Goal: Transaction & Acquisition: Purchase product/service

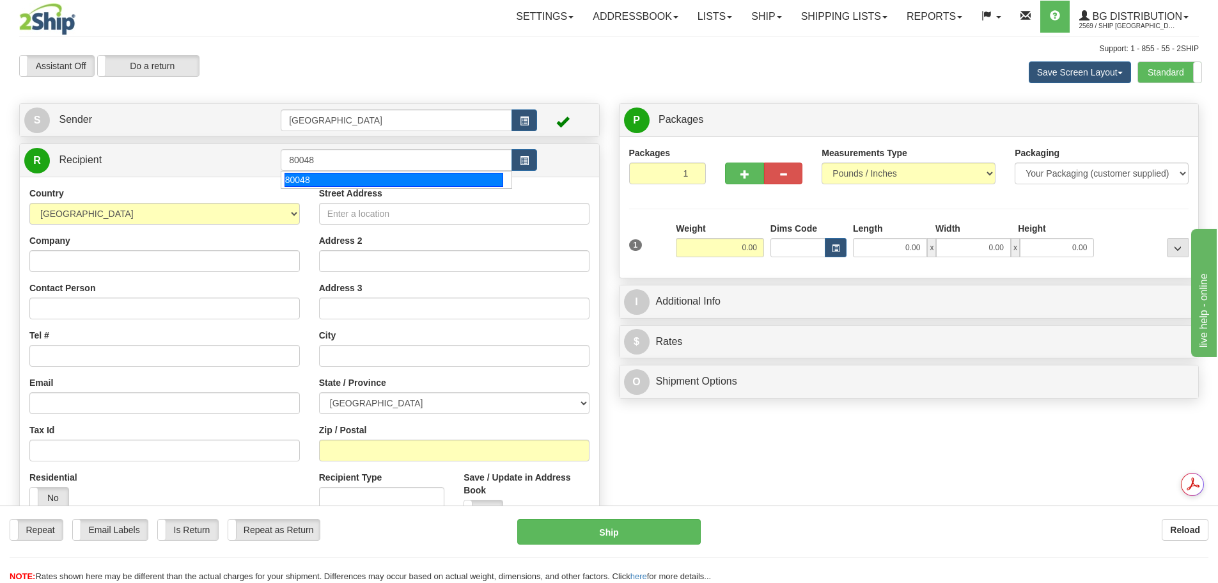
click at [372, 177] on div "80048" at bounding box center [394, 180] width 219 height 14
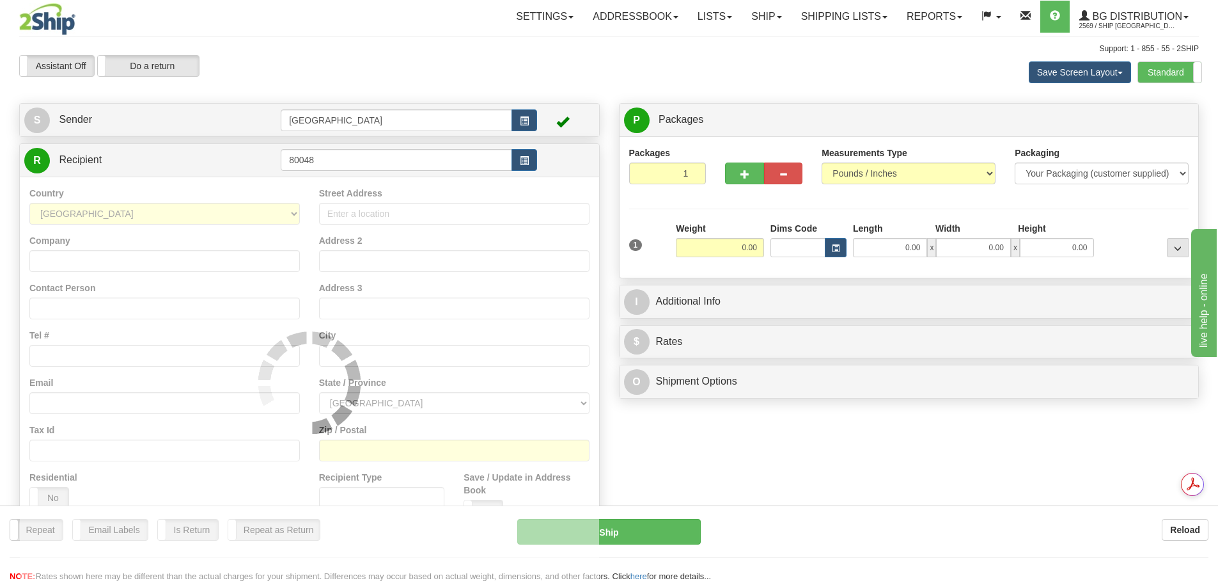
type input "80048"
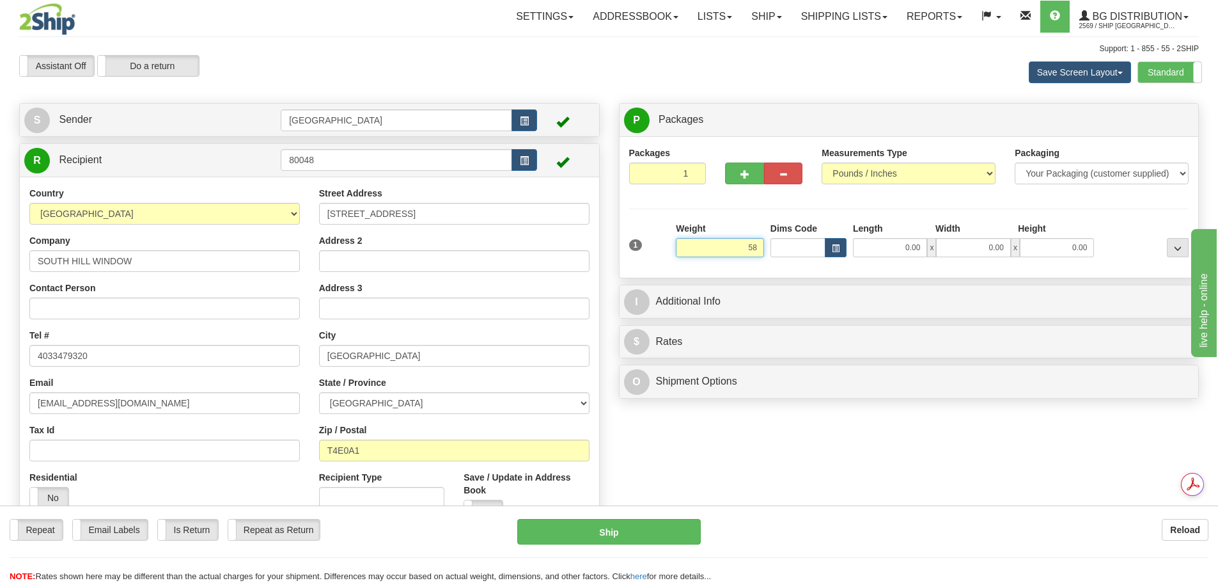
type input "5"
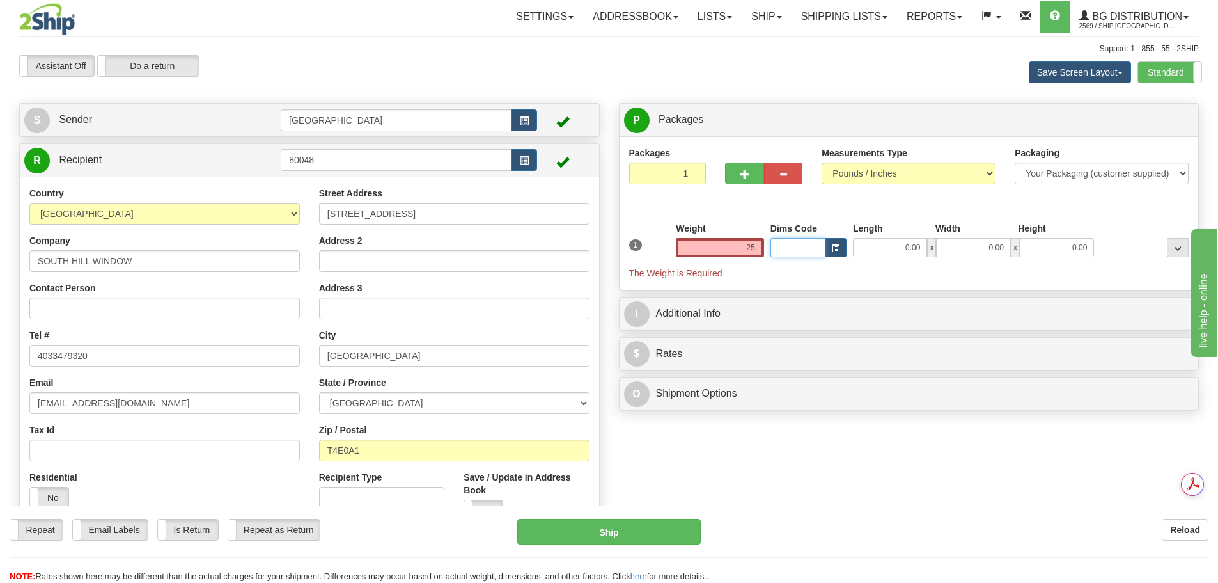
type input "25.00"
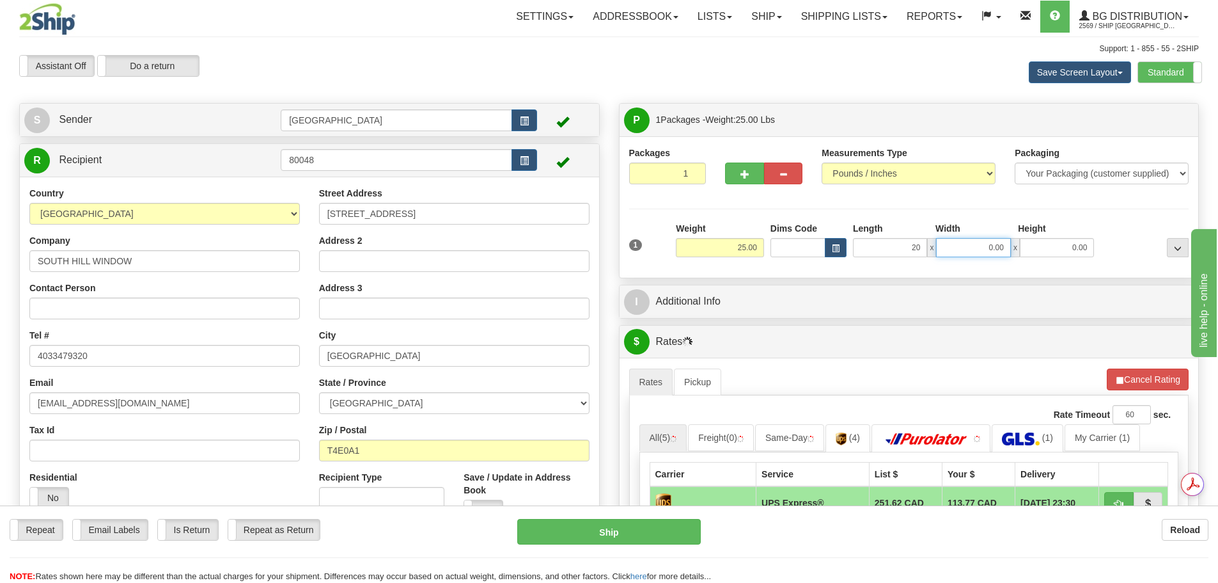
type input "20.00"
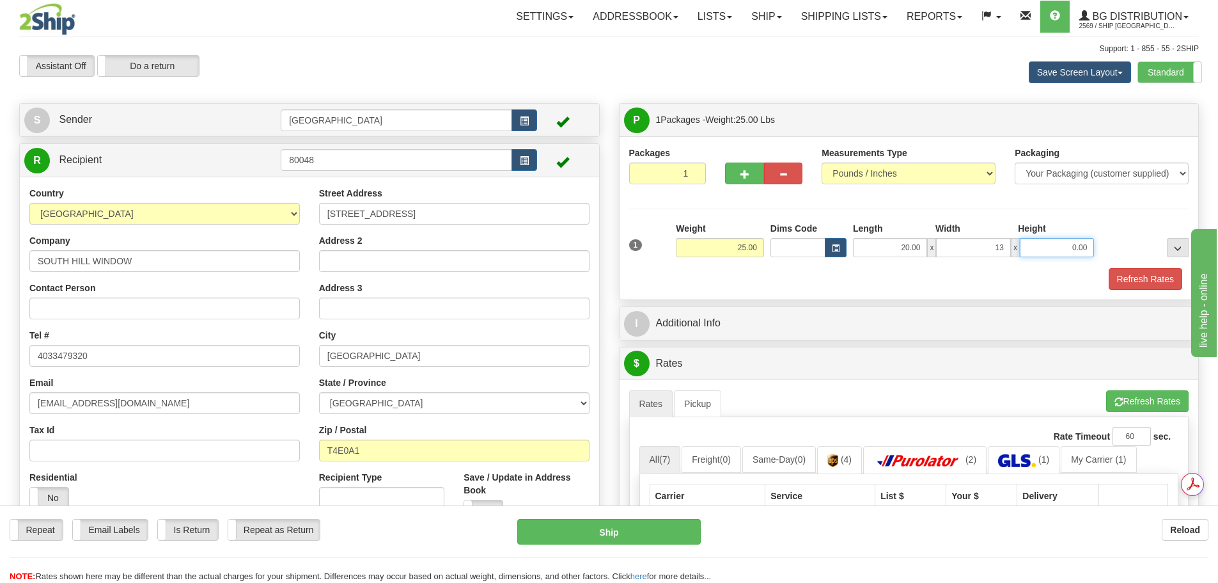
type input "13.00"
drag, startPoint x: 1149, startPoint y: 276, endPoint x: 1129, endPoint y: 277, distance: 19.8
click at [1147, 277] on button "Refresh Rates" at bounding box center [1146, 279] width 74 height 22
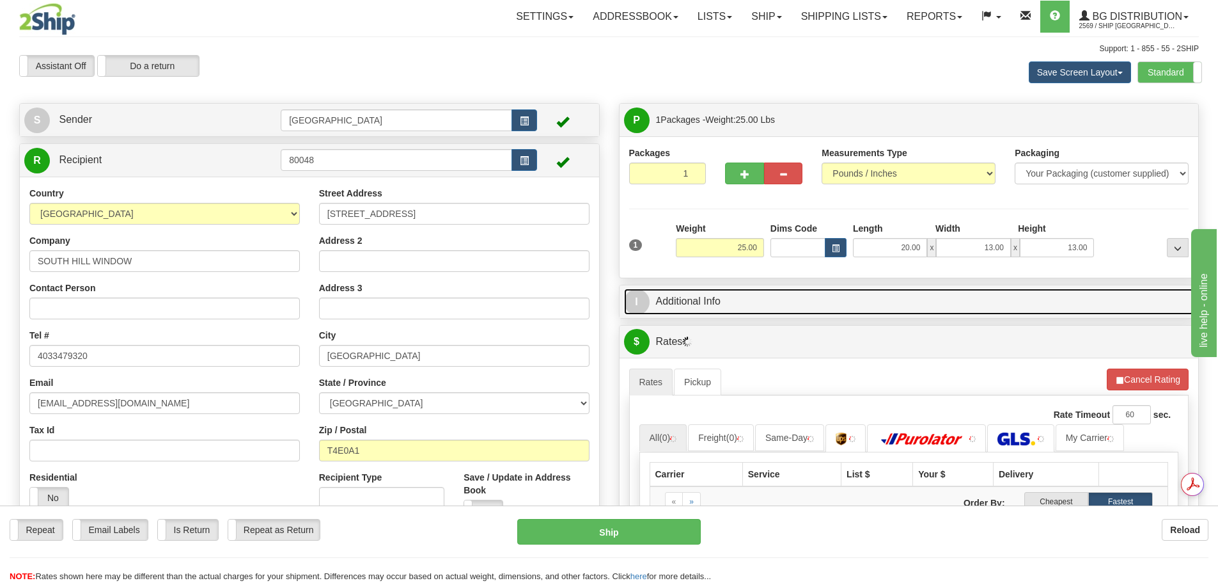
click at [869, 312] on link "I Additional Info" at bounding box center [909, 301] width 570 height 26
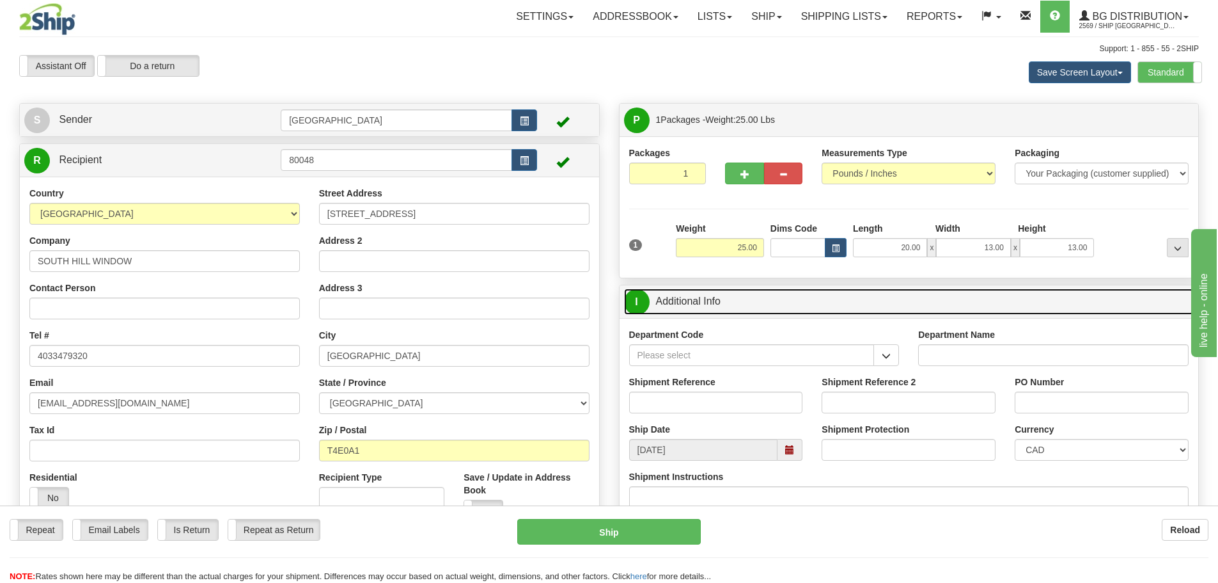
scroll to position [64, 0]
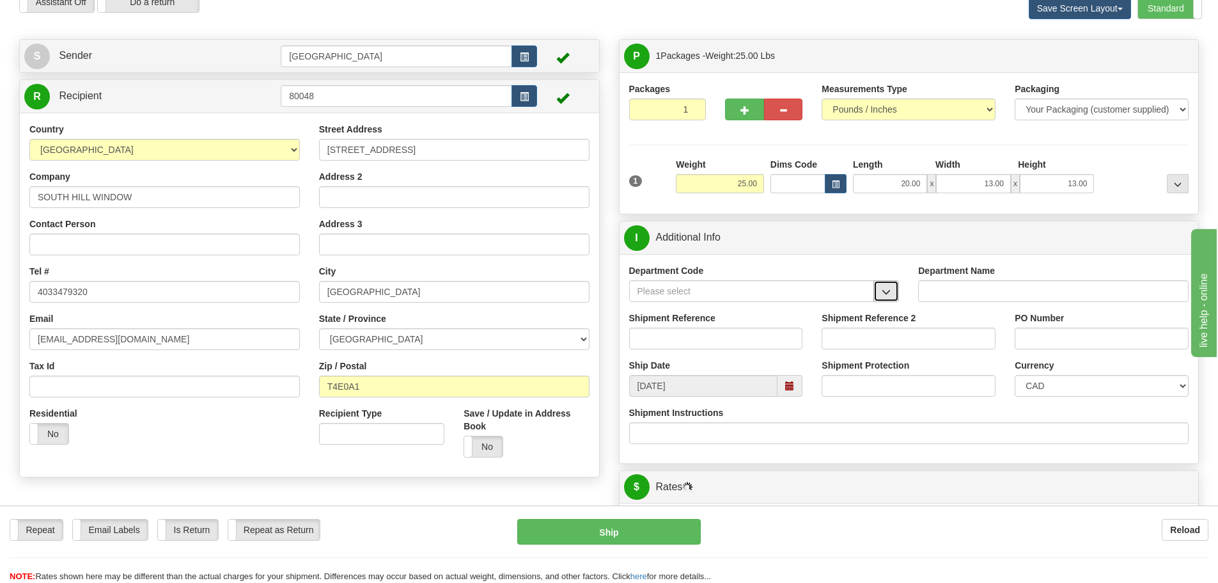
click at [877, 288] on button "button" at bounding box center [887, 291] width 26 height 22
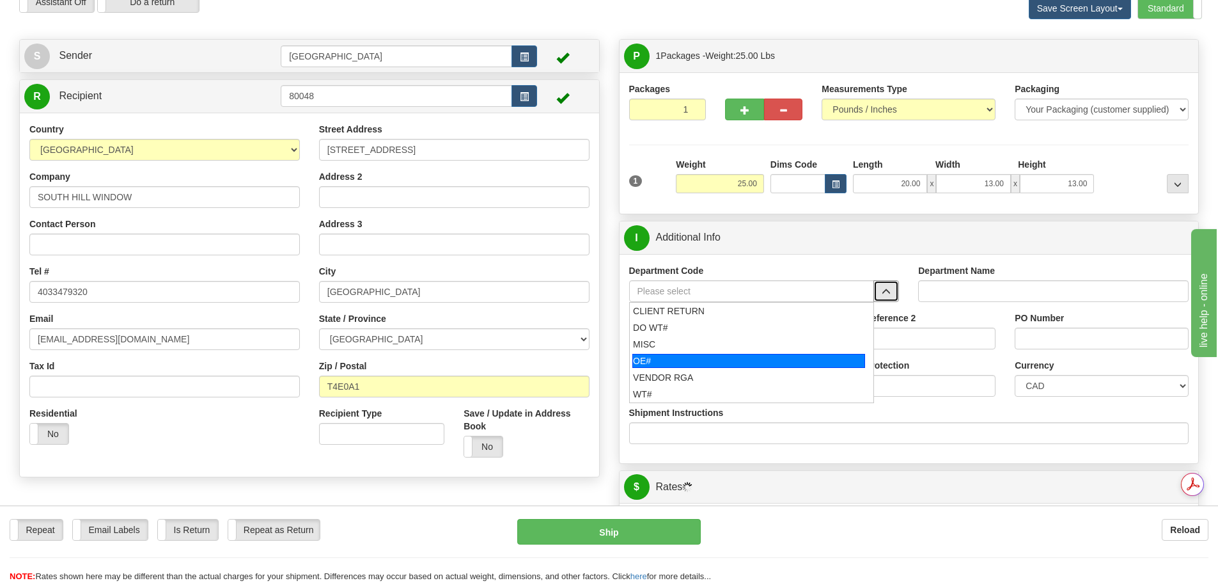
scroll to position [0, 0]
click at [774, 356] on div "OE#" at bounding box center [748, 361] width 233 height 14
type input "OE#"
type input "ORDERS"
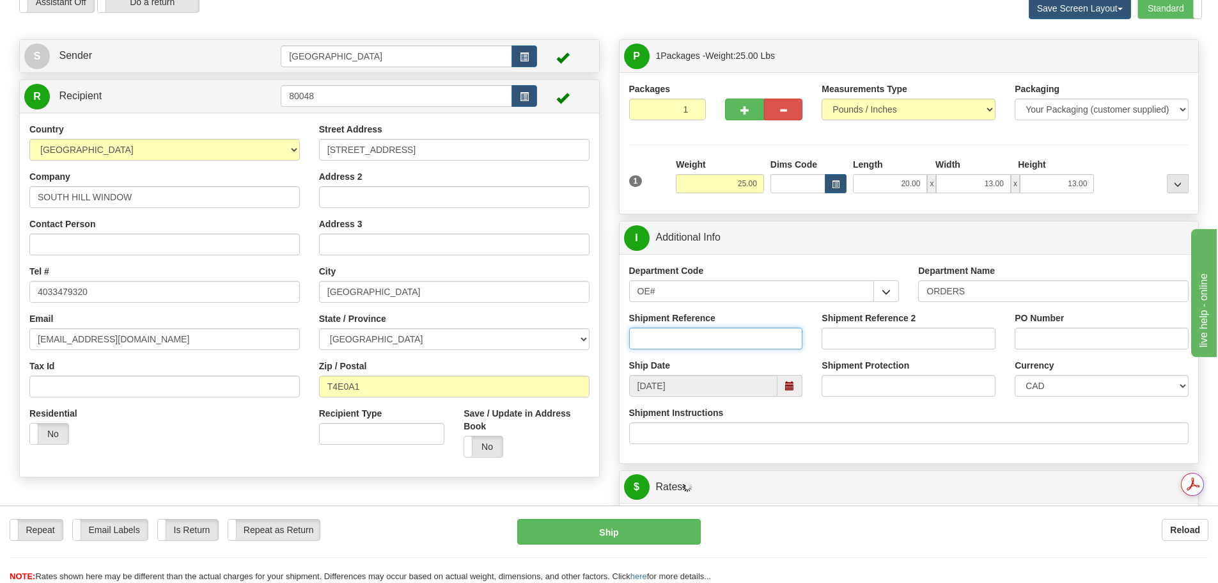
click at [742, 345] on input "Shipment Reference" at bounding box center [716, 338] width 174 height 22
click at [742, 345] on input "90041100-00" at bounding box center [716, 338] width 174 height 22
type input "90041100-00; 90041190-00"
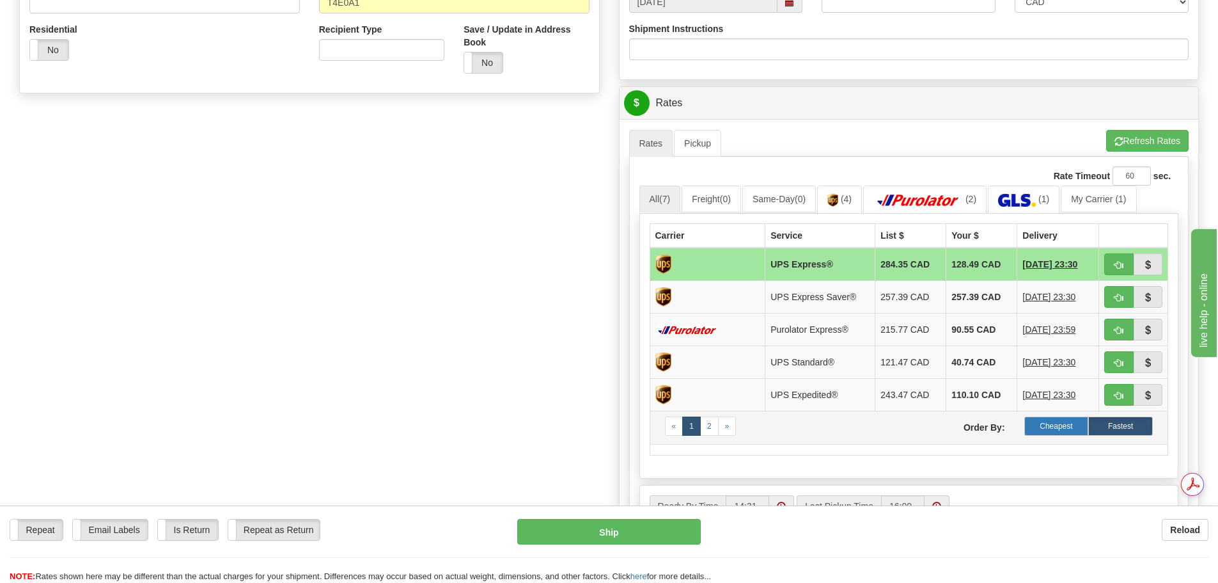
type input "D8952; M6224"
click at [1051, 432] on label "Cheapest" at bounding box center [1056, 425] width 65 height 19
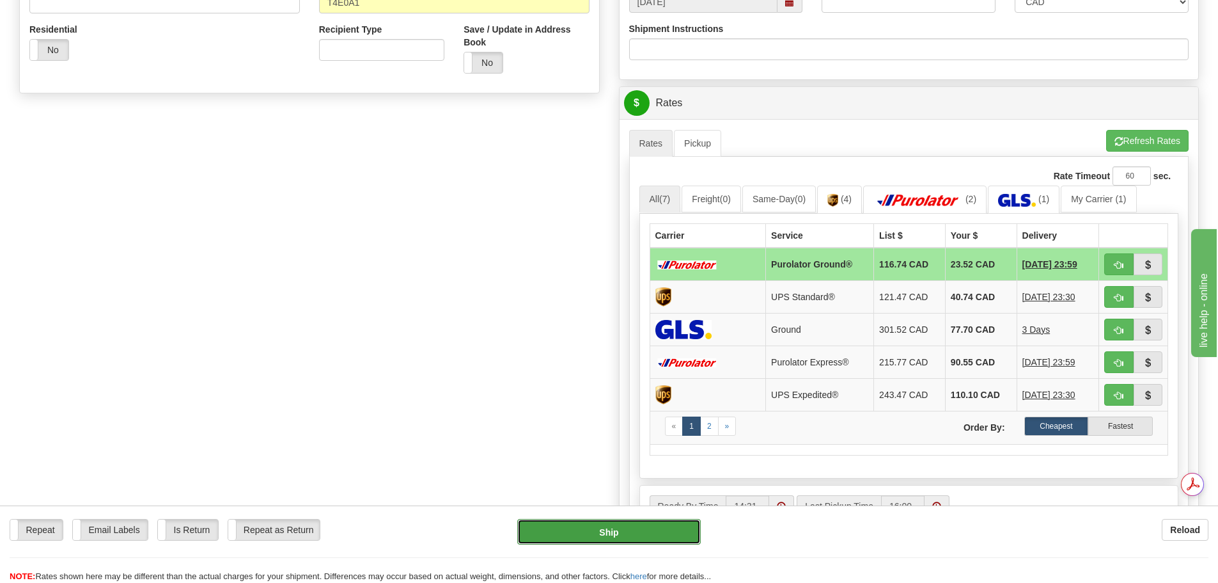
click at [631, 528] on button "Ship" at bounding box center [609, 532] width 184 height 26
type input "260"
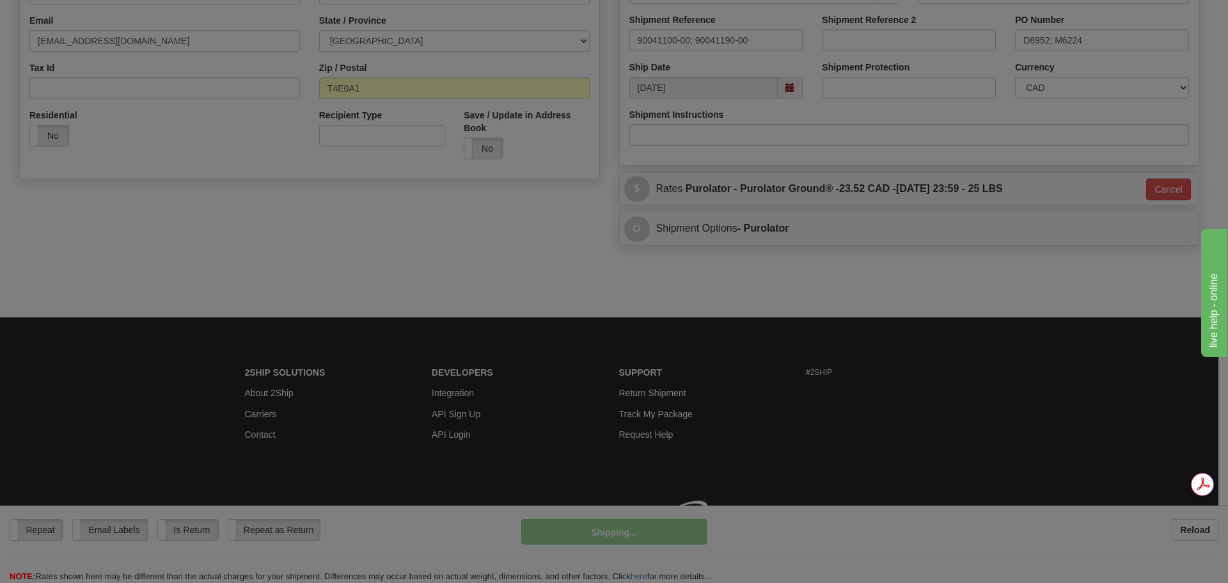
scroll to position [380, 0]
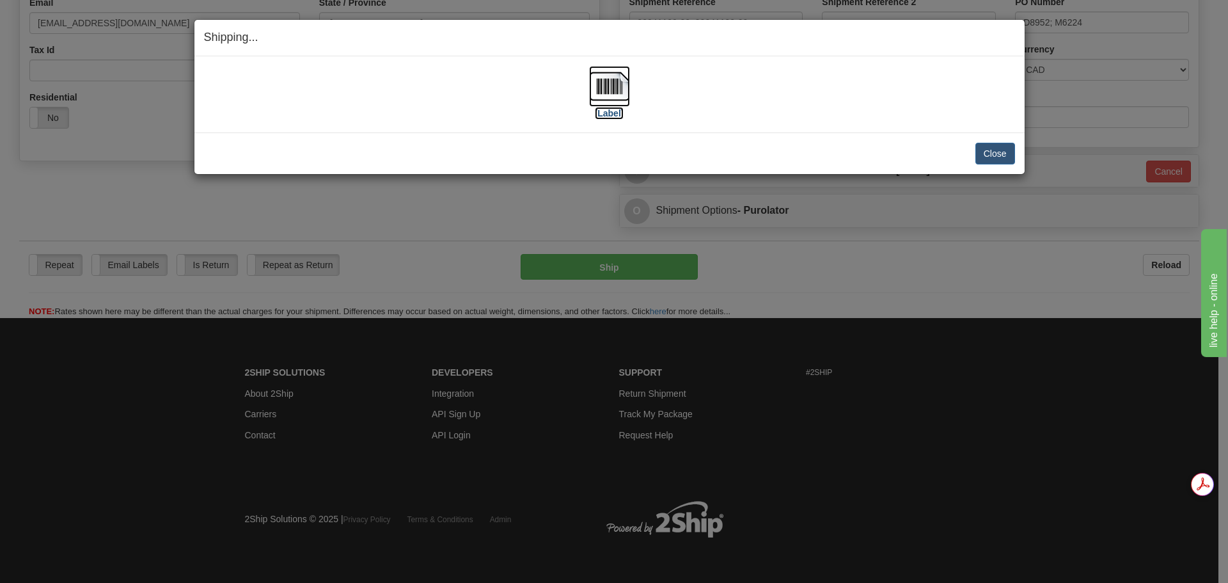
click at [599, 95] on img at bounding box center [609, 86] width 41 height 41
